Goal: Task Accomplishment & Management: Complete application form

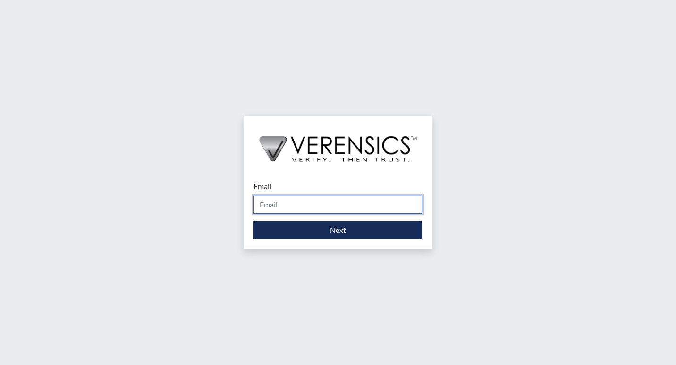
click at [307, 198] on input "Email" at bounding box center [337, 205] width 169 height 18
type input "[PERSON_NAME][EMAIL_ADDRESS][DOMAIN_NAME]"
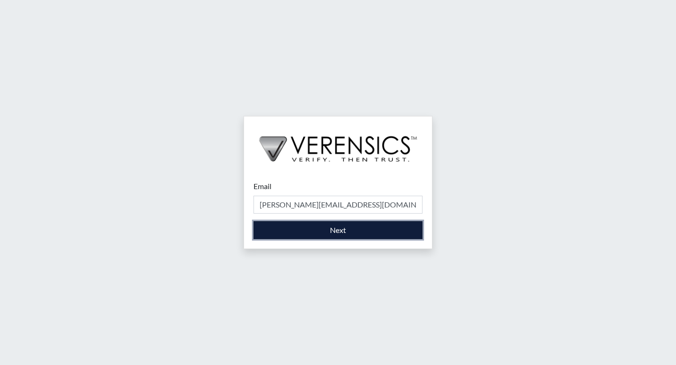
click at [310, 230] on button "Next" at bounding box center [337, 230] width 169 height 18
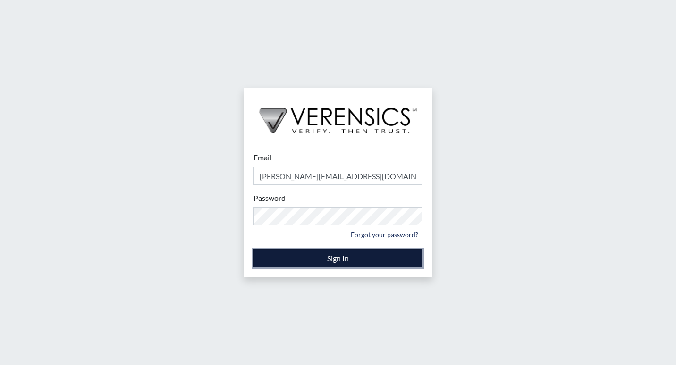
click at [336, 257] on button "Sign In" at bounding box center [337, 259] width 169 height 18
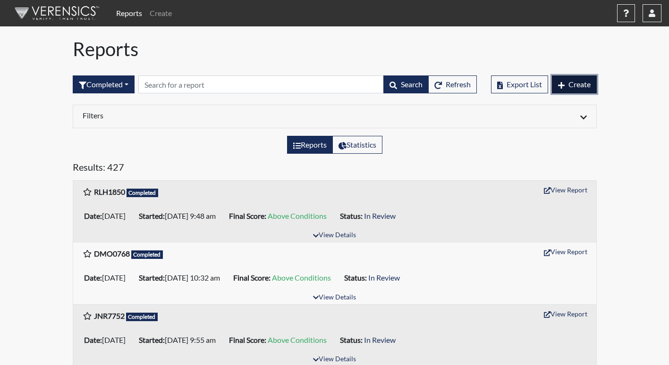
click at [572, 82] on span "Create" at bounding box center [579, 84] width 22 height 9
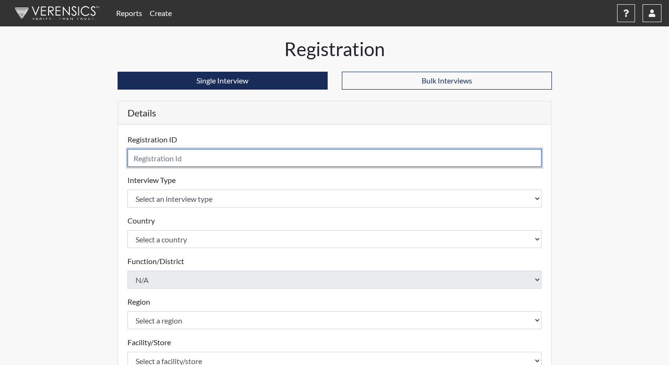
click at [251, 160] on input "text" at bounding box center [334, 158] width 414 height 18
type input "MDT4237"
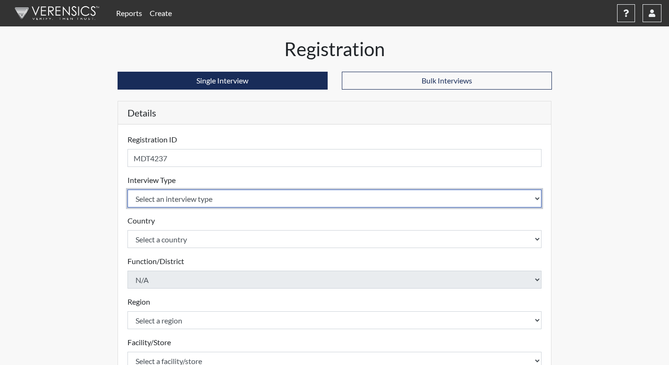
click at [182, 203] on select "Select an interview type Corrections Pre-Employment" at bounding box center [334, 199] width 414 height 18
select select "ff733e93-e1bf-11ea-9c9f-0eff0cf7eb8f"
click at [127, 190] on select "Select an interview type Corrections Pre-Employment" at bounding box center [334, 199] width 414 height 18
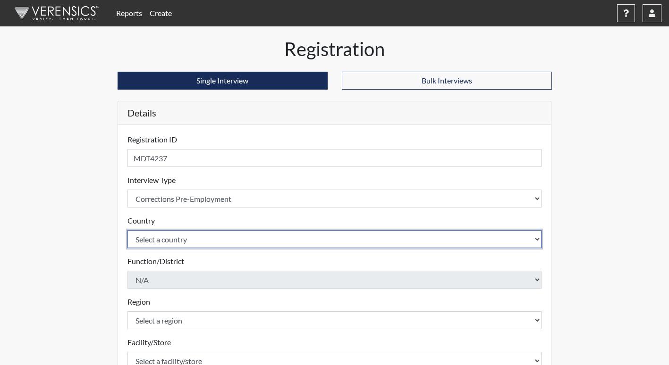
click at [180, 237] on select "Select a country [GEOGRAPHIC_DATA] [GEOGRAPHIC_DATA]" at bounding box center [334, 239] width 414 height 18
select select "united-states-of-[GEOGRAPHIC_DATA]"
click at [127, 230] on select "Select a country [GEOGRAPHIC_DATA] [GEOGRAPHIC_DATA]" at bounding box center [334, 239] width 414 height 18
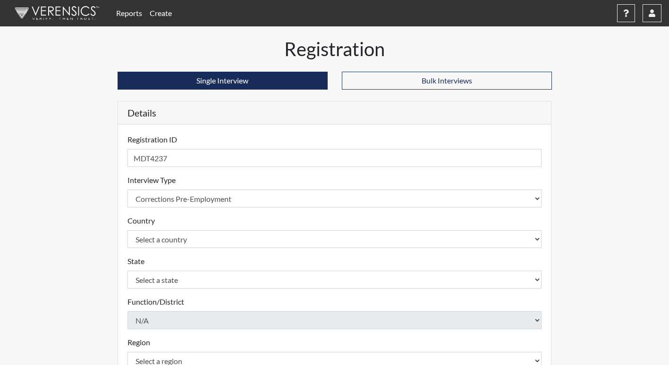
click at [57, 265] on div "Reports Create Help Center × Verensics Best Practices How to successfully use t…" at bounding box center [334, 285] width 669 height 571
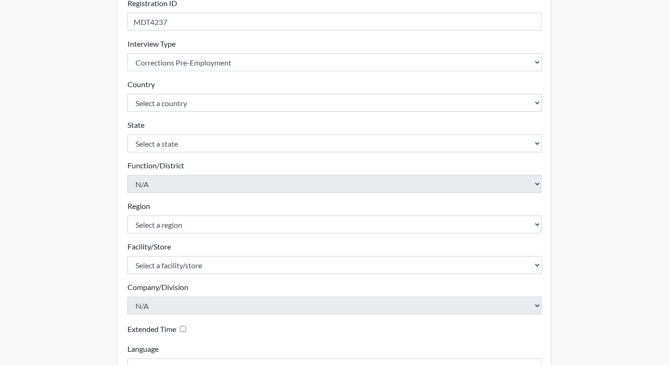
scroll to position [142, 0]
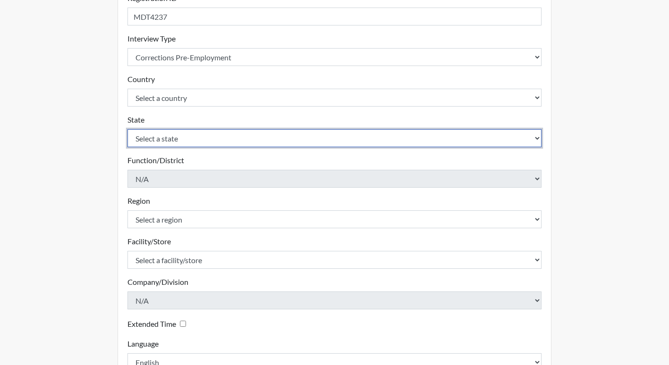
click at [207, 142] on select "Select a state [US_STATE] [US_STATE] [US_STATE] [US_STATE] [US_STATE] [US_STATE…" at bounding box center [334, 138] width 414 height 18
select select "GA"
click at [127, 129] on select "Select a state [US_STATE] [US_STATE] [US_STATE] [US_STATE] [US_STATE] [US_STATE…" at bounding box center [334, 138] width 414 height 18
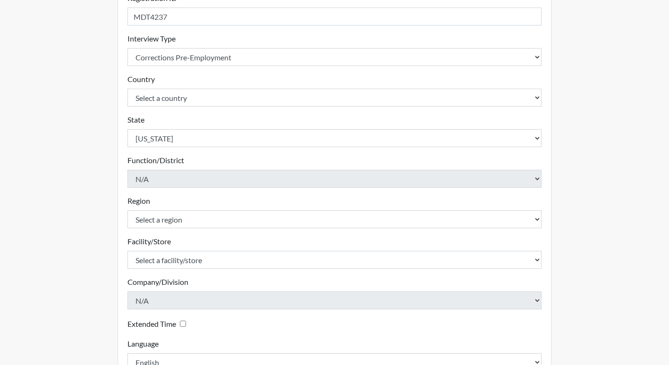
click at [87, 212] on div "Registration Single Interview Bulk Interviews Details Registration ID MDT4237 P…" at bounding box center [335, 163] width 538 height 534
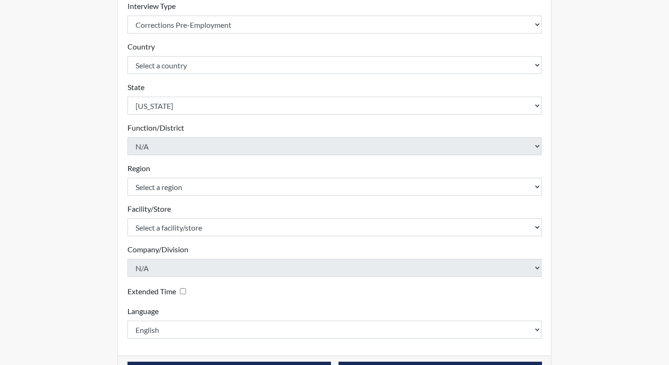
scroll to position [189, 0]
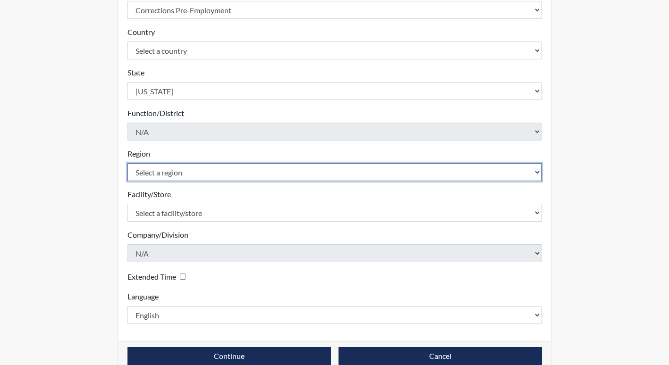
click at [192, 171] on select "Select a region [GEOGRAPHIC_DATA]" at bounding box center [334, 172] width 414 height 18
click at [188, 179] on select "Select a region [GEOGRAPHIC_DATA]" at bounding box center [334, 172] width 414 height 18
select select "8bdab1f8-09d2-48bf-ae6d-f2dae3084107"
click at [127, 163] on select "Select a region [GEOGRAPHIC_DATA]" at bounding box center [334, 172] width 414 height 18
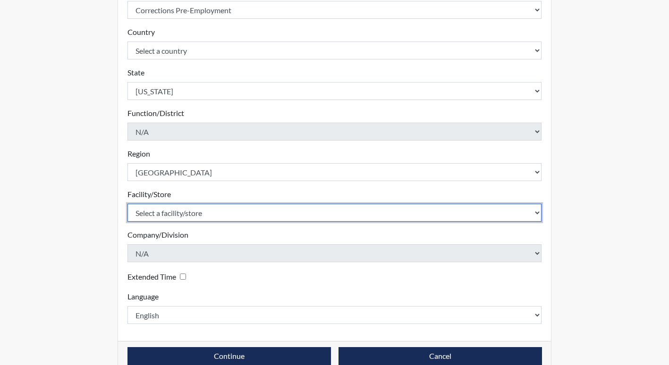
click at [194, 210] on select "Select a facility/store [PERSON_NAME]" at bounding box center [334, 213] width 414 height 18
select select "bcfceb28-1b88-452b-bb93-1e952c28694e"
click at [127, 204] on select "Select a facility/store [PERSON_NAME]" at bounding box center [334, 213] width 414 height 18
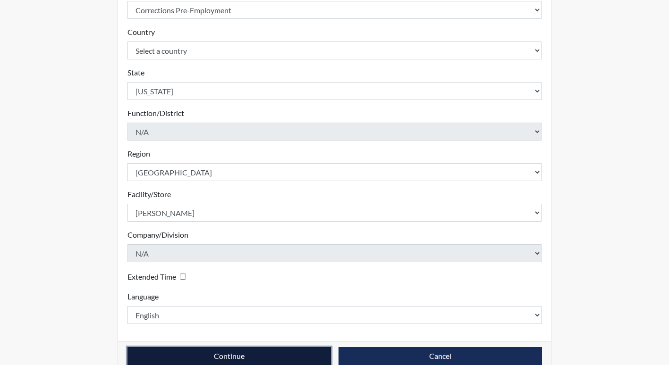
click at [208, 357] on button "Continue" at bounding box center [228, 356] width 203 height 18
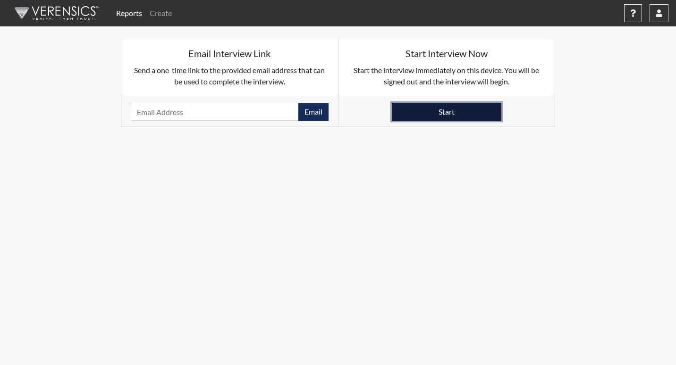
click at [420, 112] on button "Start" at bounding box center [446, 112] width 109 height 18
